Goal: Task Accomplishment & Management: Use online tool/utility

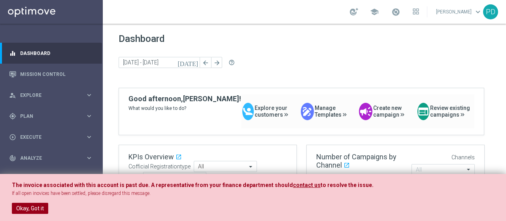
click at [35, 207] on button "Okay, Got it" at bounding box center [30, 208] width 36 height 11
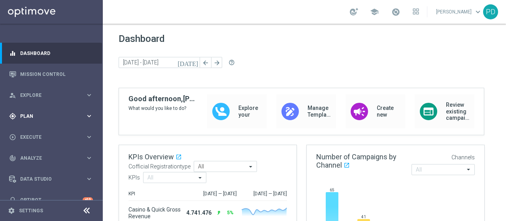
click at [43, 117] on span "Plan" at bounding box center [52, 116] width 65 height 5
click at [40, 157] on span "Templates" at bounding box center [49, 156] width 57 height 5
click at [37, 166] on link "Optimail" at bounding box center [54, 168] width 58 height 6
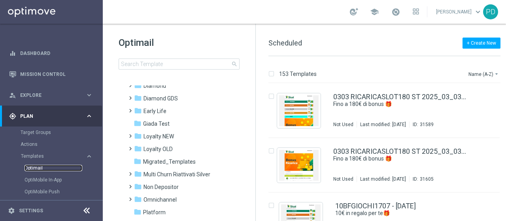
scroll to position [94, 0]
click at [169, 139] on span "Loyalty NEW" at bounding box center [158, 137] width 30 height 7
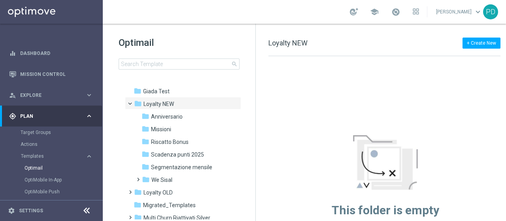
scroll to position [127, 0]
click at [164, 181] on span "We Sisal" at bounding box center [161, 180] width 21 height 7
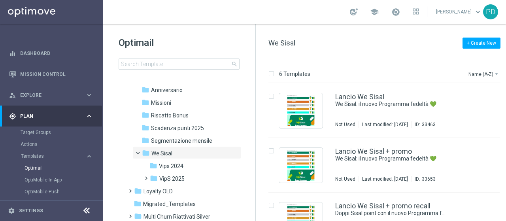
scroll to position [162, 0]
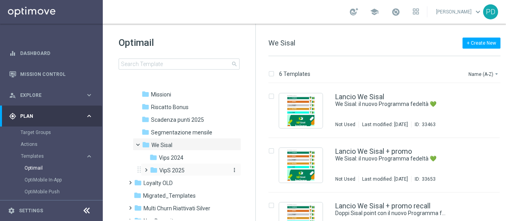
click at [177, 170] on span "VipS 2025" at bounding box center [171, 170] width 25 height 7
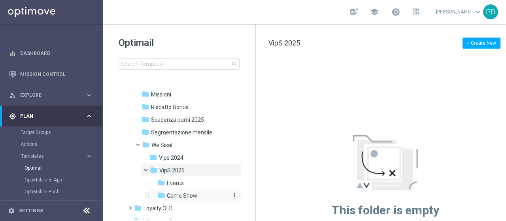
click at [178, 196] on span "Game Show" at bounding box center [182, 195] width 30 height 7
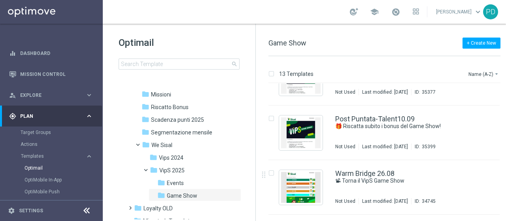
scroll to position [524, 0]
click at [330, 167] on div "Warm Bridge 26.08 📽 Torna il VipS Game Show Not Used Last modified: [DATE] ID: …" at bounding box center [383, 187] width 231 height 55
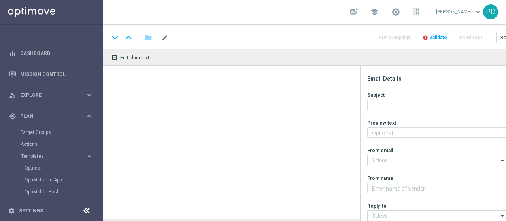
type textarea "We Sisal ti premia con l’intrattenimento da VipS"
type input "[EMAIL_ADDRESS][DOMAIN_NAME]"
type textarea "Sisal"
type input "[EMAIL_ADDRESS][DOMAIN_NAME]"
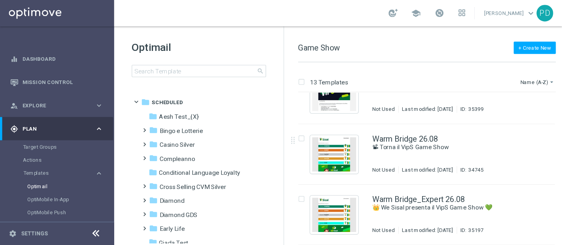
scroll to position [570, 0]
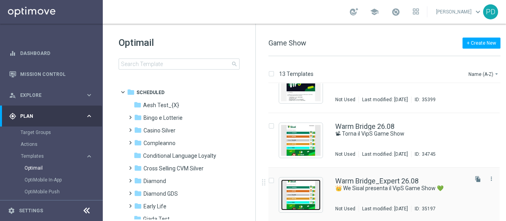
click at [310, 191] on img "Press SPACE to select this row." at bounding box center [301, 194] width 40 height 31
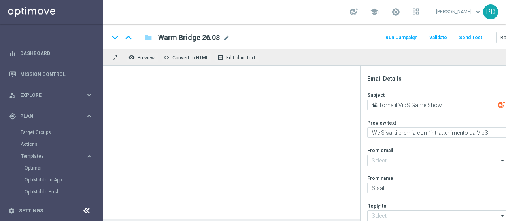
type textarea "👑 We Sisal presenta il VipS Game Show 💚"
type textarea "Scopri l’intrattenimento esclusivo in live streaming📽"
type input "[EMAIL_ADDRESS][DOMAIN_NAME]"
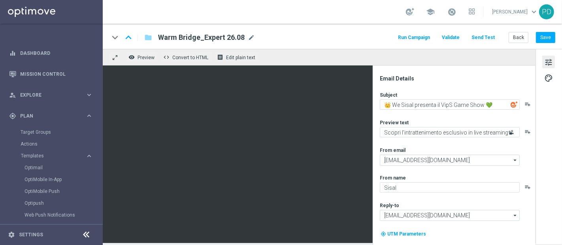
drag, startPoint x: 493, startPoint y: 1, endPoint x: 351, endPoint y: 13, distance: 142.8
click at [351, 13] on div "school [PERSON_NAME] keyboard_arrow_down PD" at bounding box center [332, 12] width 459 height 24
